Goal: Navigation & Orientation: Find specific page/section

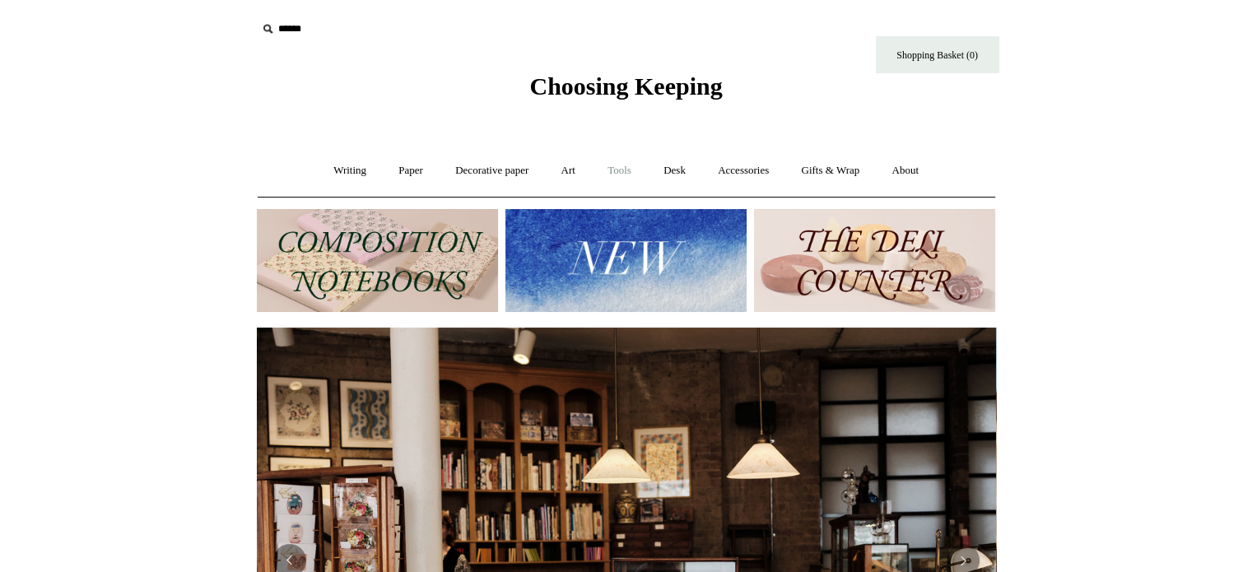
click at [617, 167] on link "Tools +" at bounding box center [620, 171] width 54 height 44
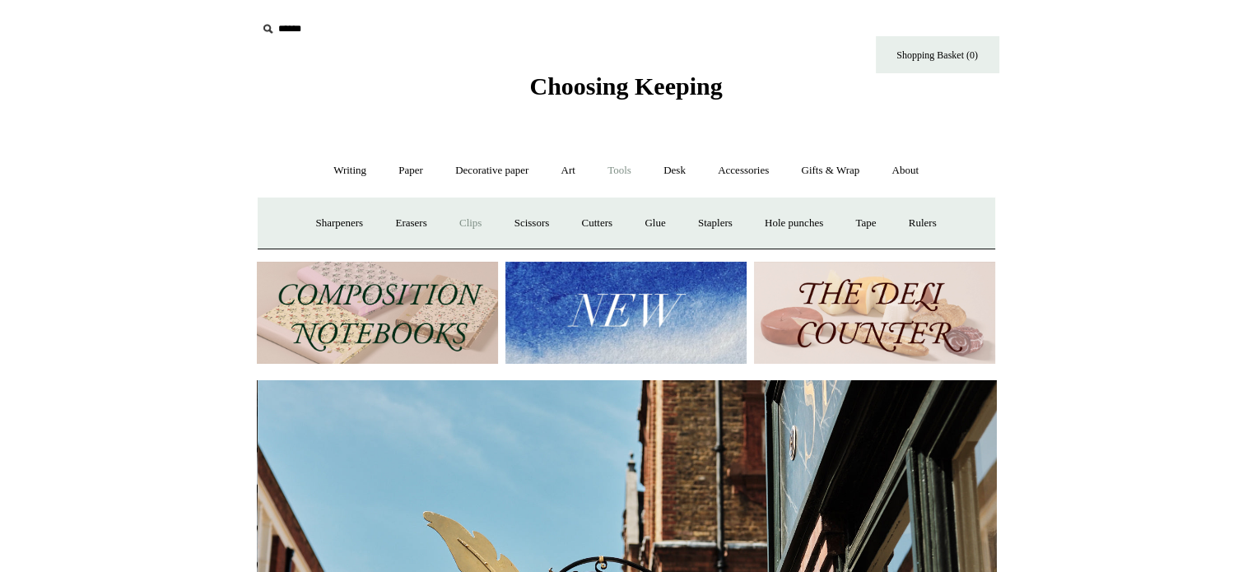
scroll to position [0, 739]
click at [453, 218] on link "Clips +" at bounding box center [471, 224] width 52 height 44
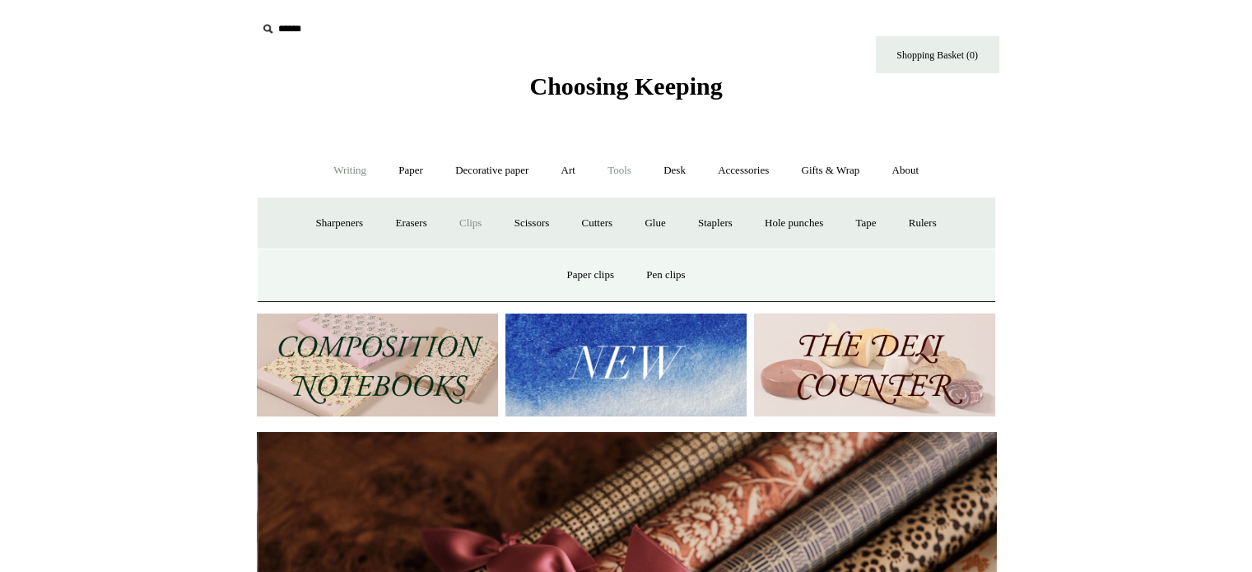
scroll to position [0, 1479]
click at [344, 174] on link "Writing +" at bounding box center [350, 171] width 63 height 44
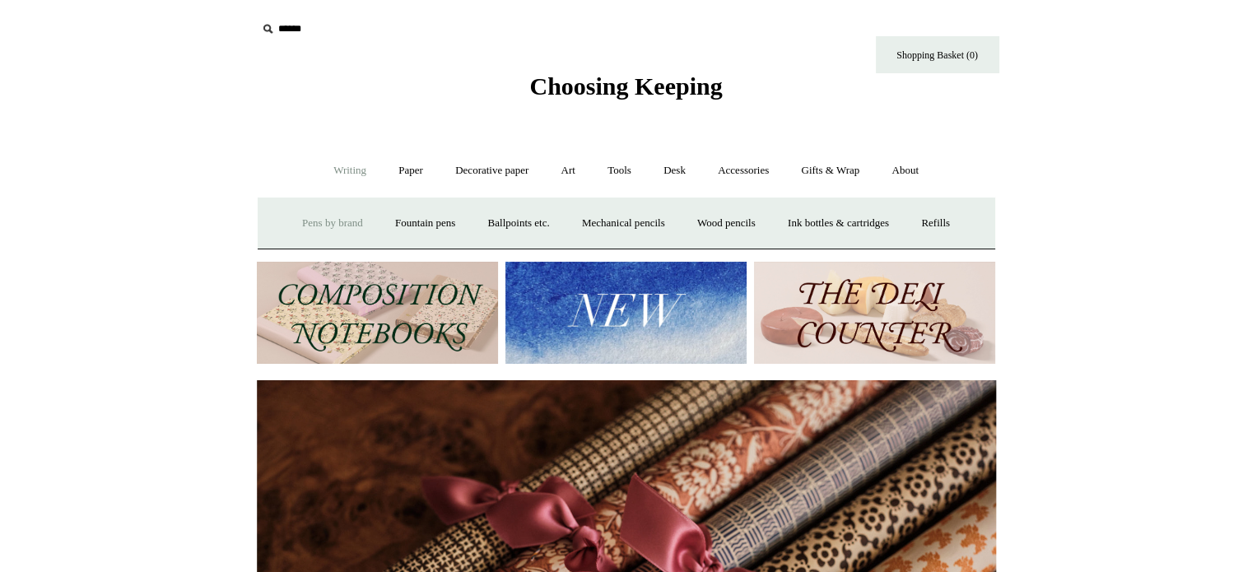
click at [323, 220] on link "Pens by brand +" at bounding box center [332, 224] width 91 height 44
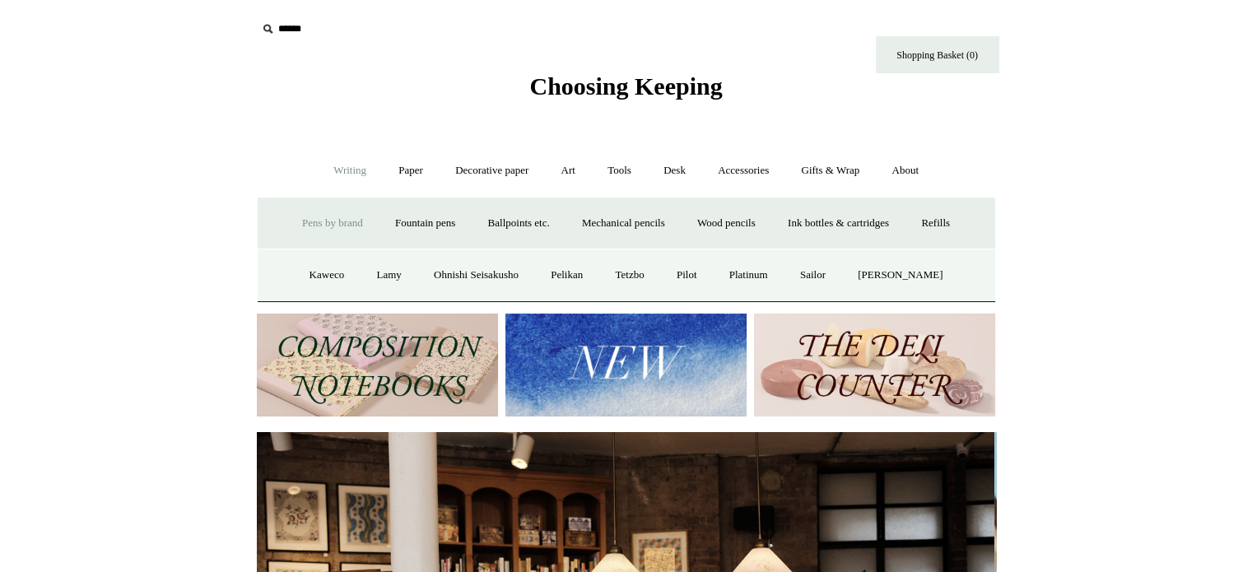
scroll to position [0, 0]
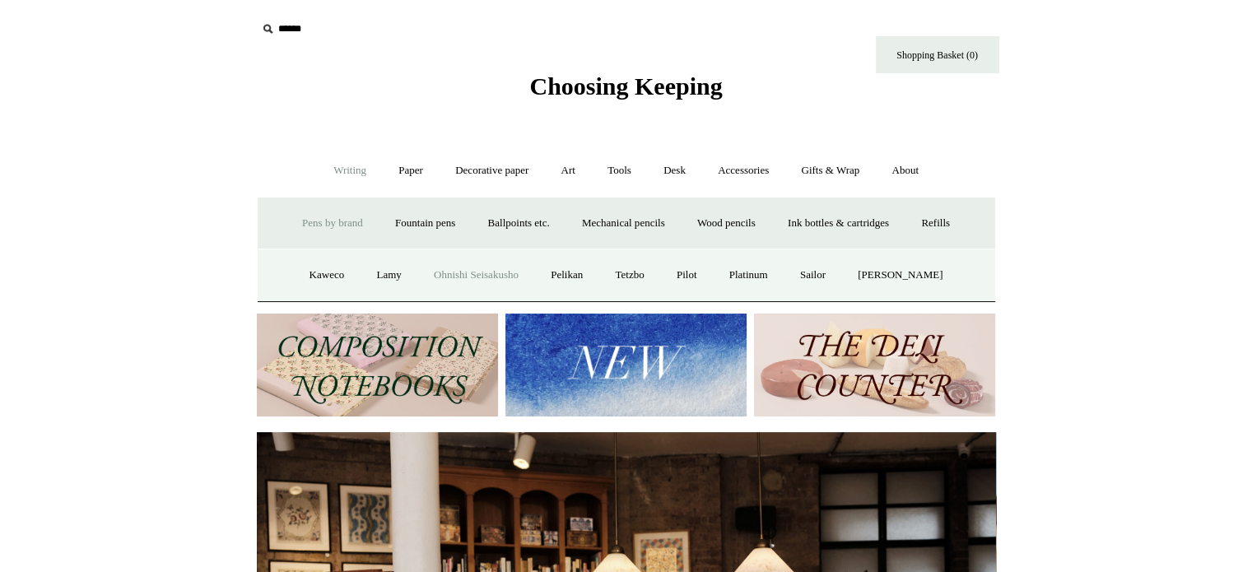
click at [459, 275] on link "Ohnishi Seisakusho" at bounding box center [476, 276] width 114 height 44
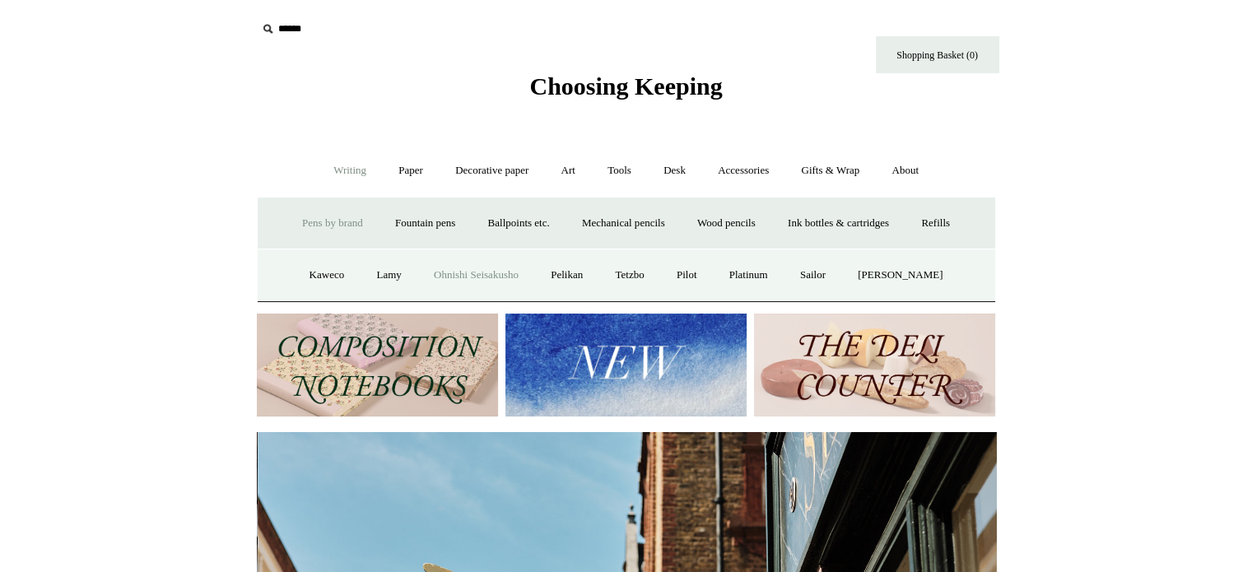
scroll to position [0, 739]
